Goal: Information Seeking & Learning: Check status

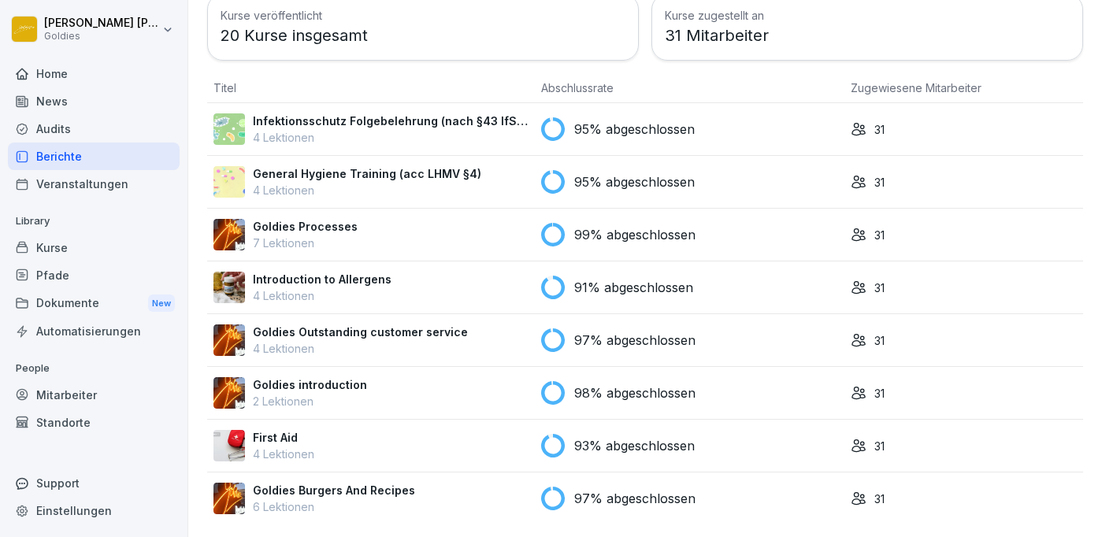
scroll to position [103, 0]
click at [290, 499] on p "6 Lektionen" at bounding box center [334, 507] width 162 height 17
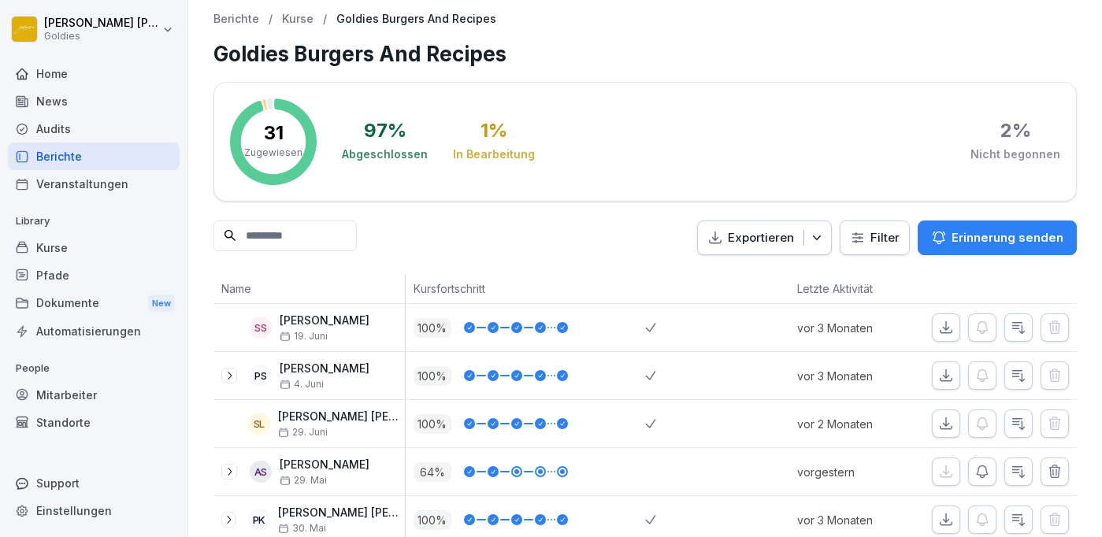
click at [290, 17] on p "Kurse" at bounding box center [298, 19] width 32 height 13
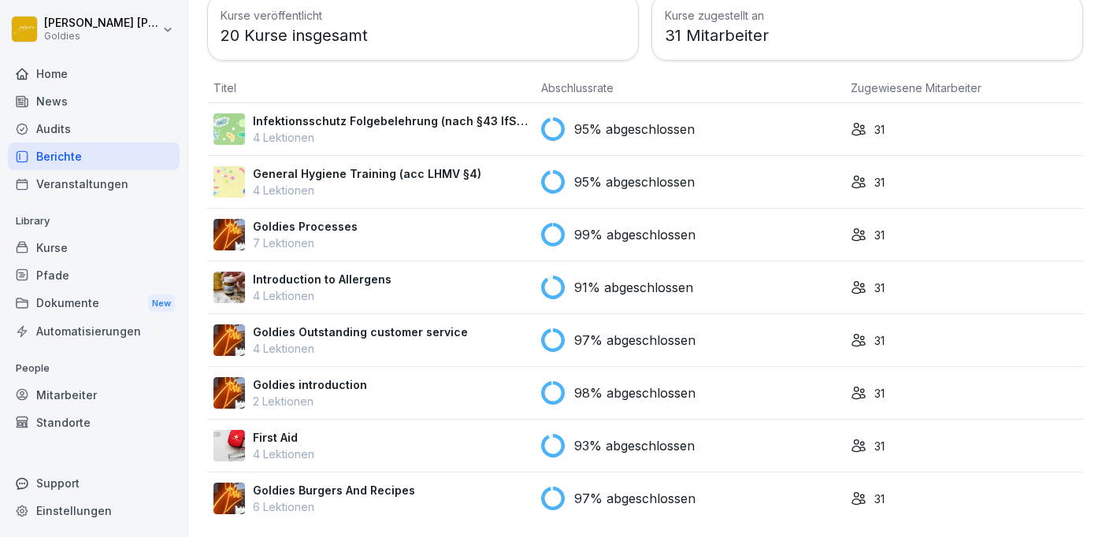
scroll to position [103, 0]
click at [281, 443] on p "First Aid" at bounding box center [283, 437] width 61 height 17
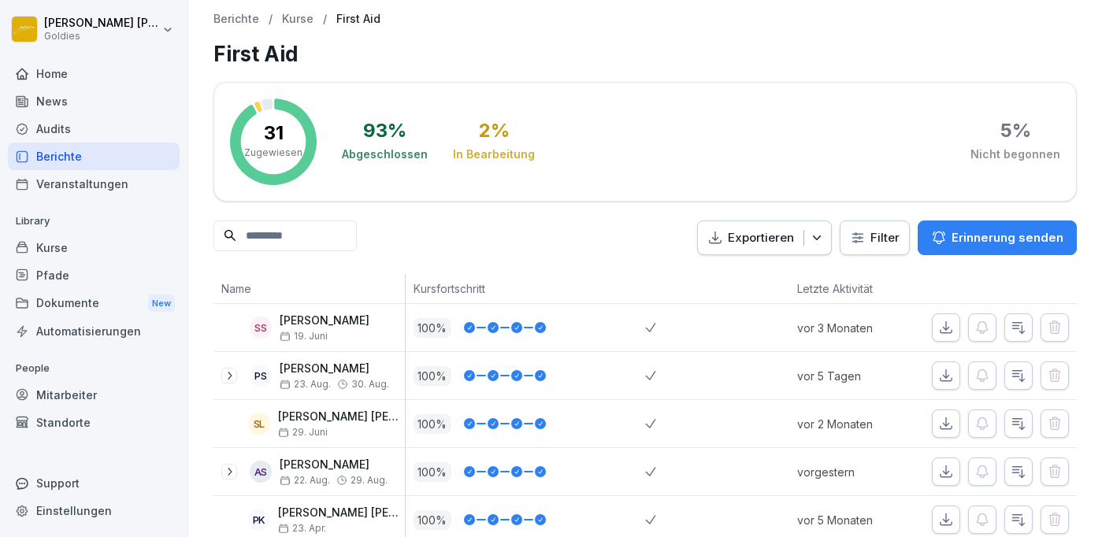
click at [295, 14] on p "Kurse" at bounding box center [298, 19] width 32 height 13
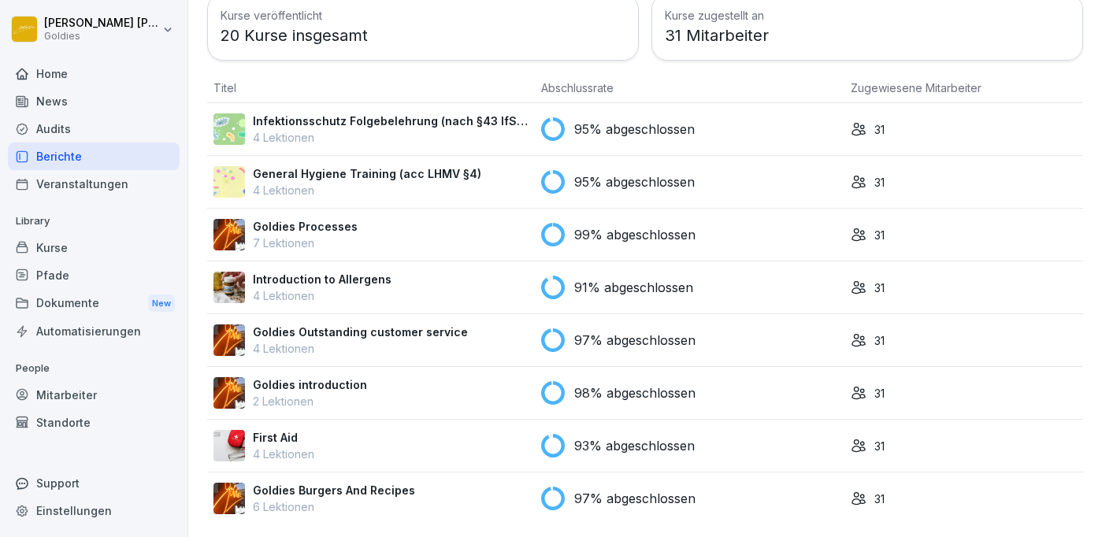
scroll to position [103, 0]
click at [336, 396] on p "2 Lektionen" at bounding box center [310, 401] width 114 height 17
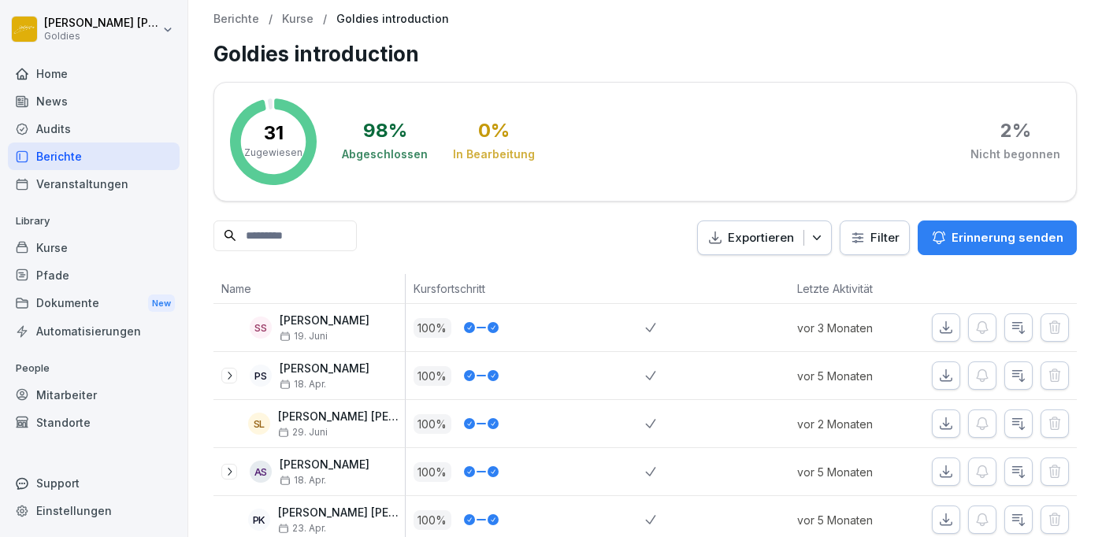
click at [302, 19] on p "Kurse" at bounding box center [298, 19] width 32 height 13
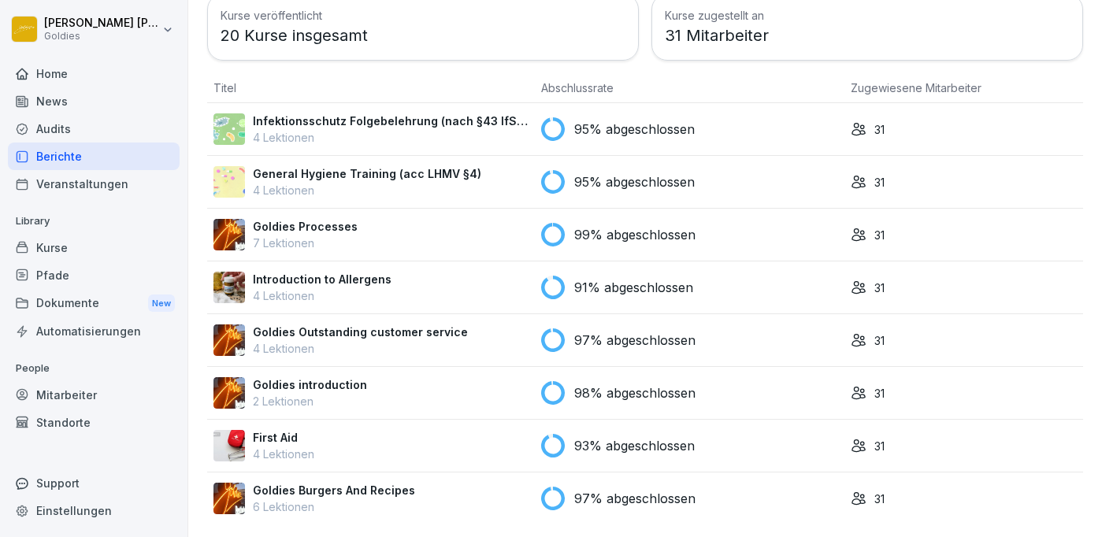
scroll to position [103, 0]
click at [334, 344] on p "4 Lektionen" at bounding box center [360, 348] width 215 height 17
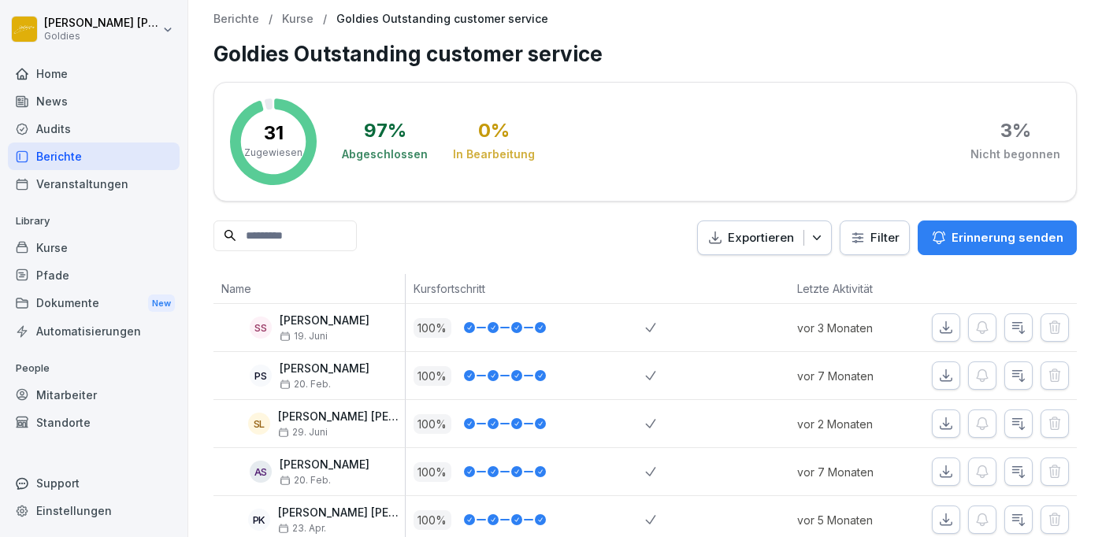
click at [296, 19] on p "Kurse" at bounding box center [298, 19] width 32 height 13
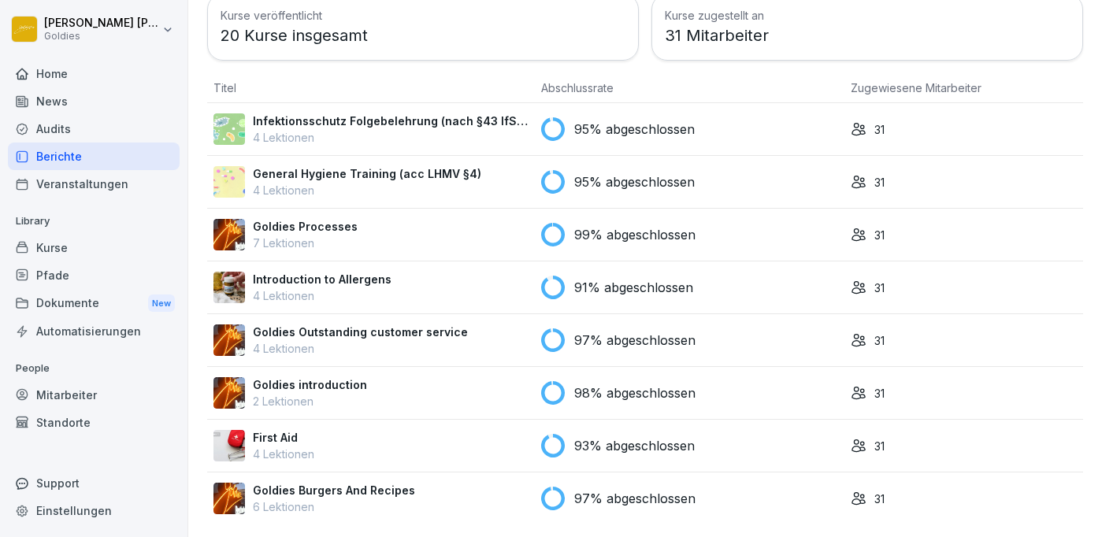
scroll to position [103, 0]
click at [330, 282] on p "Introduction to Allergens" at bounding box center [322, 279] width 139 height 17
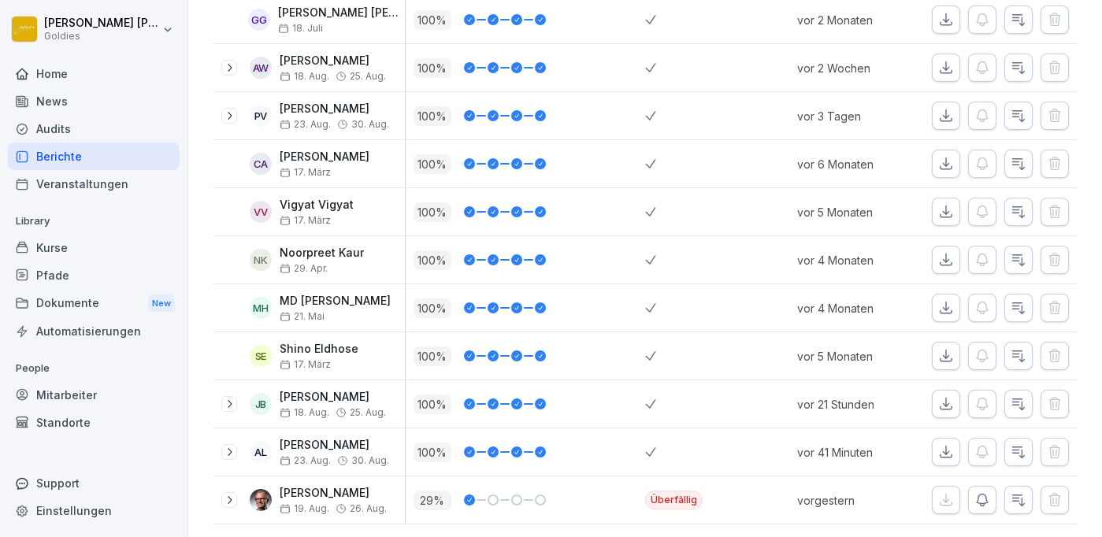
scroll to position [1269, 0]
